Goal: Task Accomplishment & Management: Manage account settings

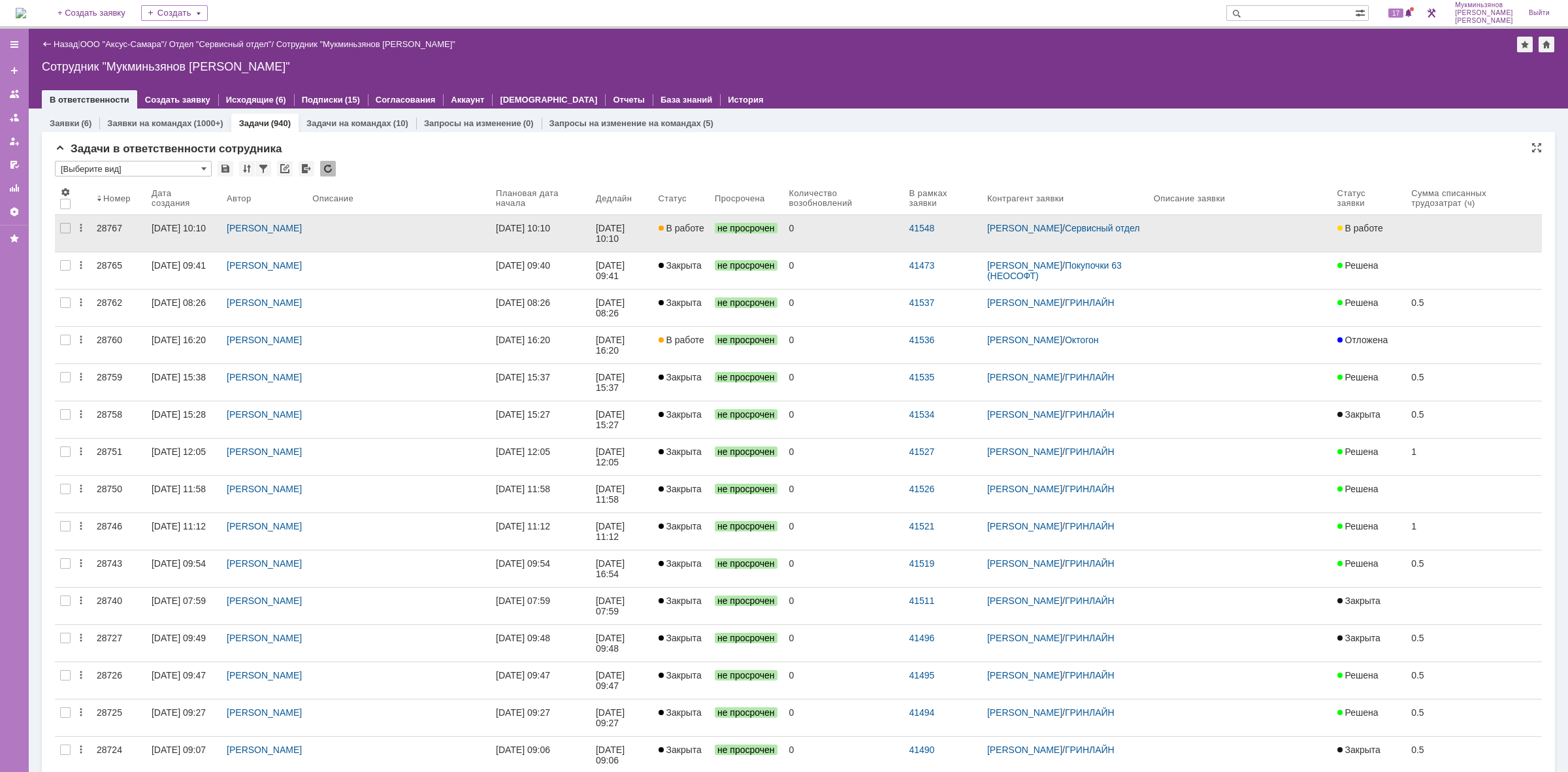
click at [577, 234] on link "[DATE] 10:10" at bounding box center [541, 233] width 100 height 37
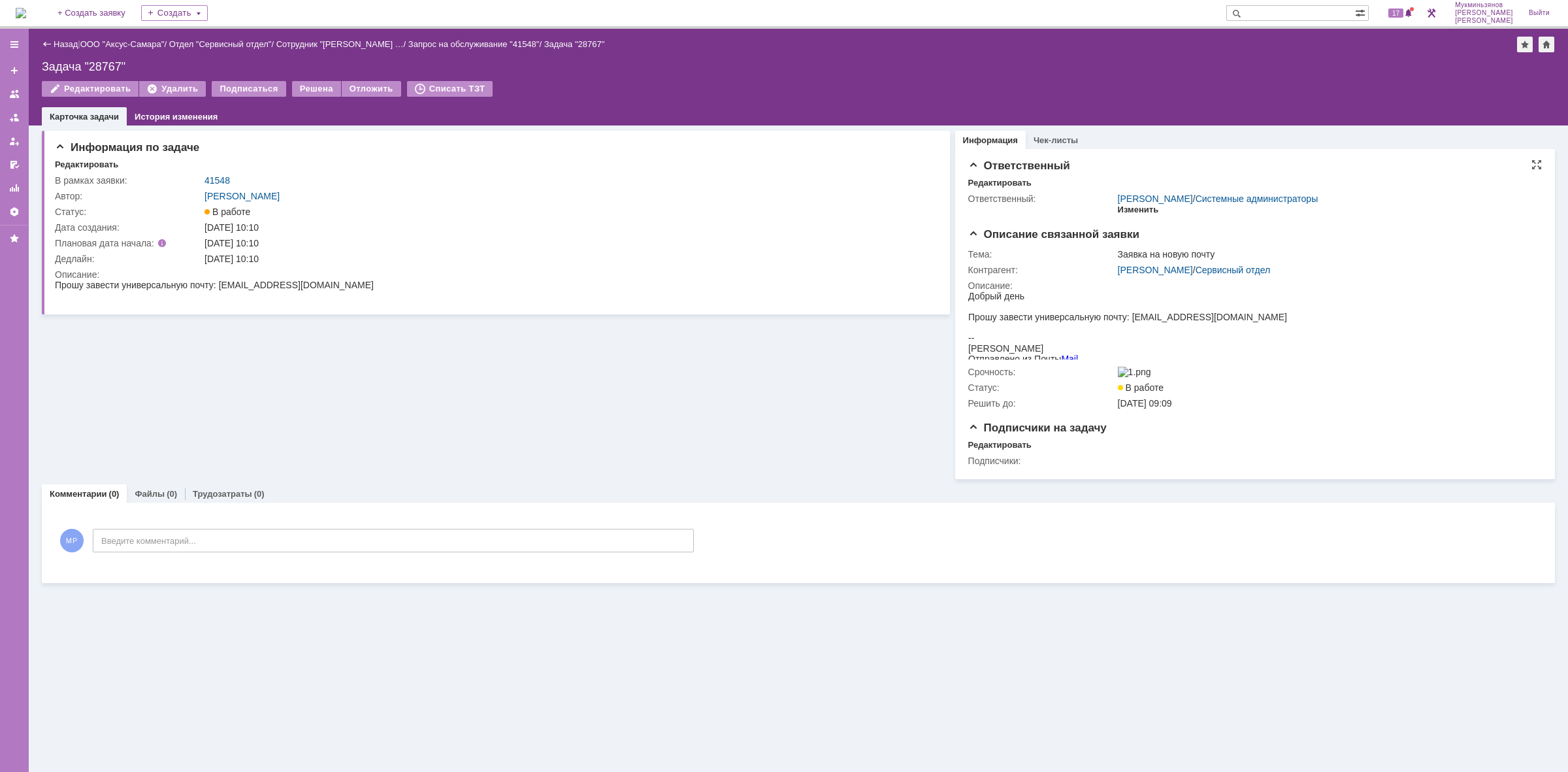
click at [1132, 208] on div "Изменить" at bounding box center [1139, 209] width 41 height 10
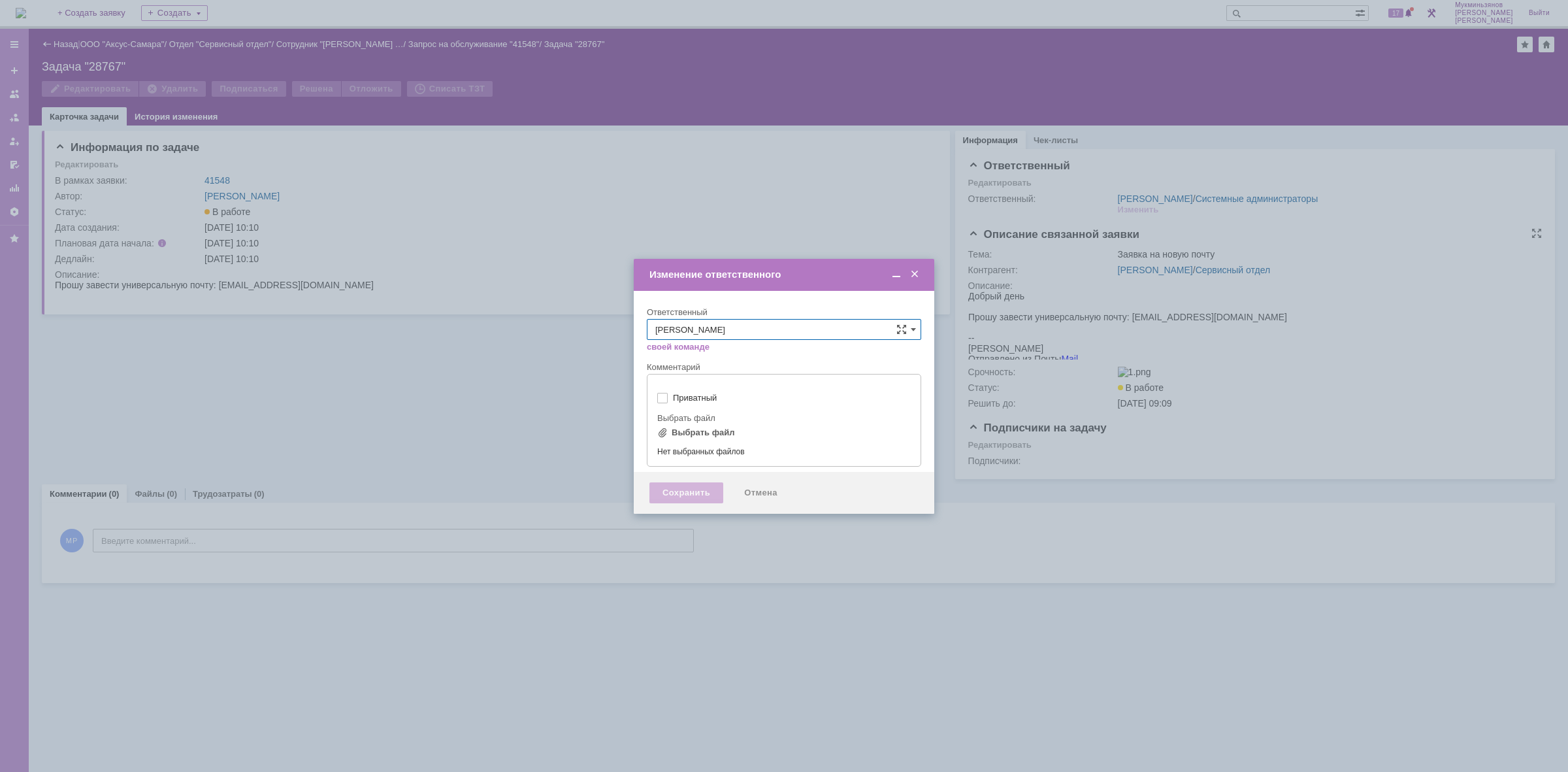
type input "[не указано]"
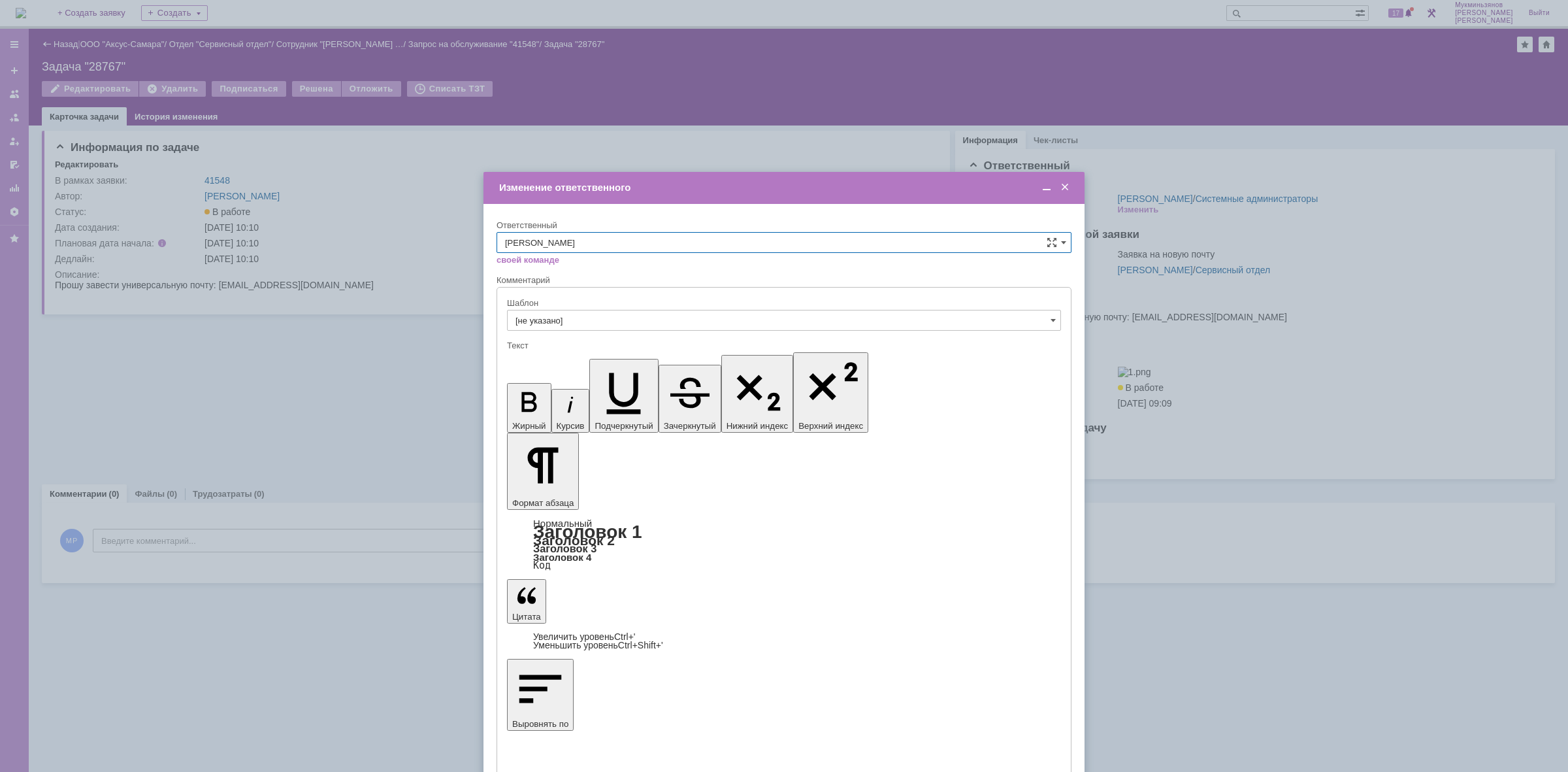
click at [1041, 240] on input "[PERSON_NAME]" at bounding box center [783, 242] width 575 height 21
click at [588, 350] on span "[PERSON_NAME]" at bounding box center [784, 352] width 558 height 10
type input "[PERSON_NAME]"
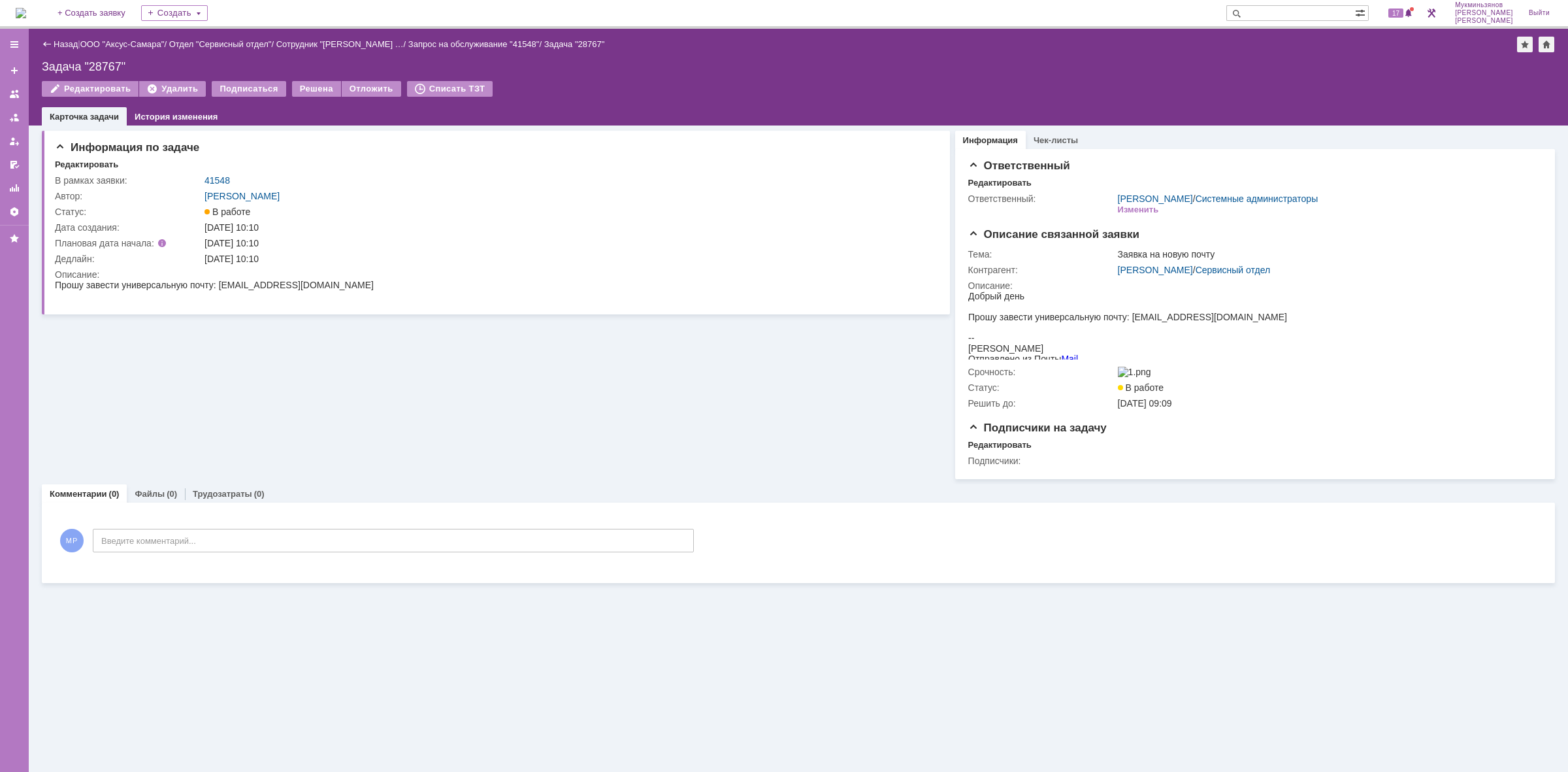
click at [26, 8] on img at bounding box center [20, 12] width 10 height 10
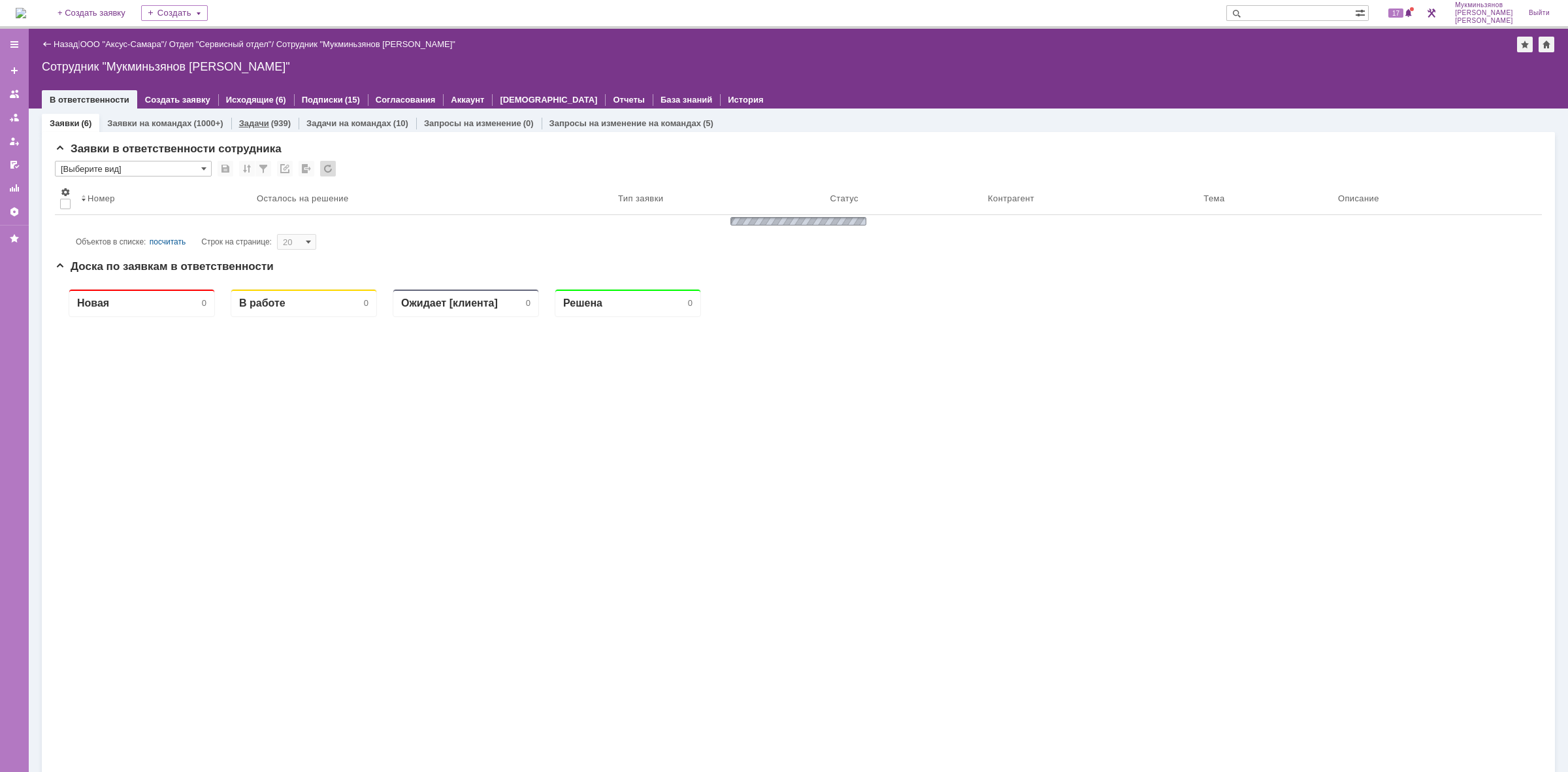
click at [262, 121] on link "Задачи" at bounding box center [254, 123] width 30 height 10
